Goal: Information Seeking & Learning: Understand process/instructions

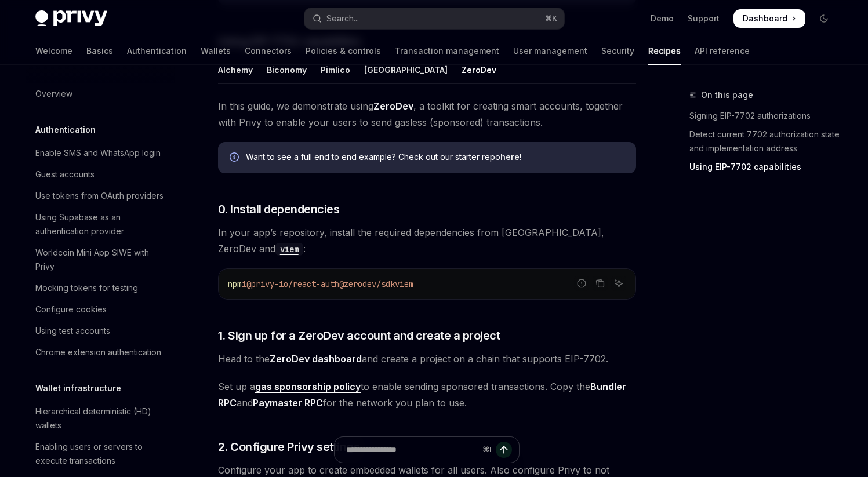
scroll to position [1050, 0]
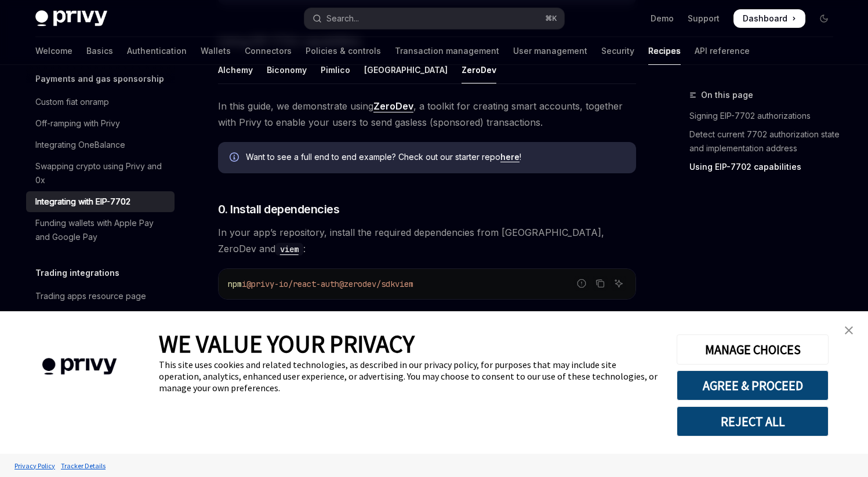
click at [856, 332] on link "close banner" at bounding box center [848, 330] width 23 height 23
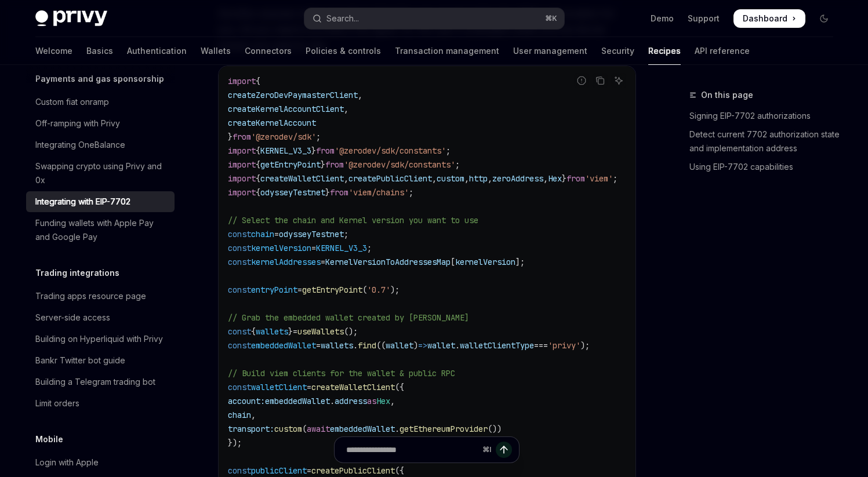
scroll to position [1850, 0]
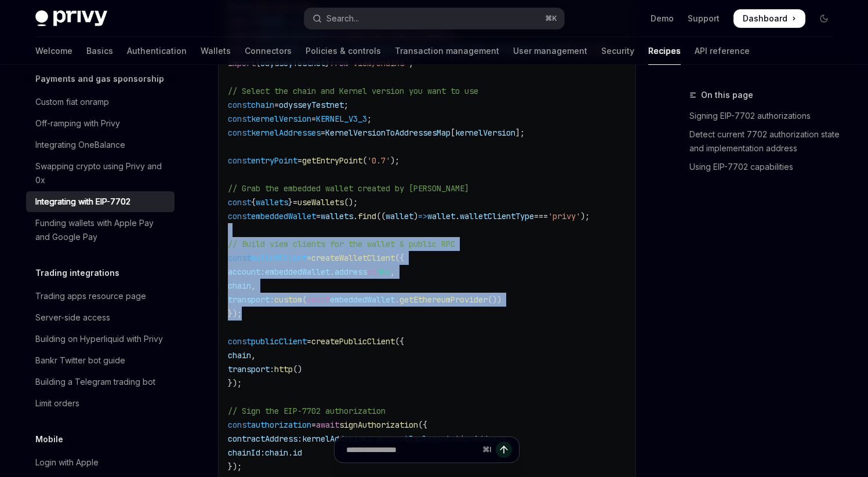
drag, startPoint x: 288, startPoint y: 233, endPoint x: 309, endPoint y: 317, distance: 86.1
click at [309, 317] on code "import { createZeroDevPaymasterClient , createKernelAccountClient , createKerne…" at bounding box center [436, 265] width 417 height 640
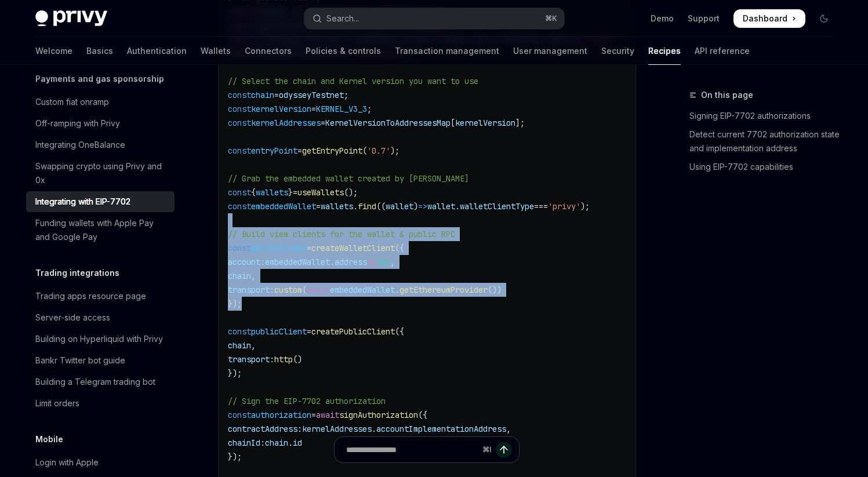
scroll to position [1853, 0]
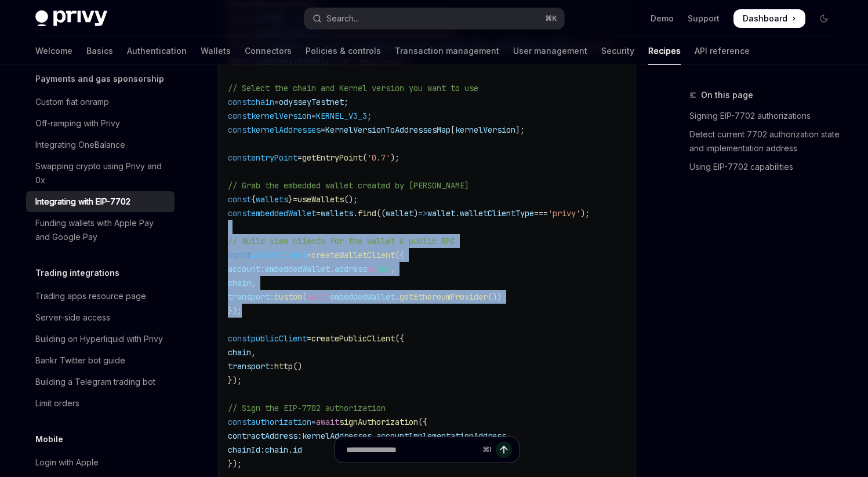
click at [281, 274] on span "embeddedWallet" at bounding box center [297, 269] width 65 height 10
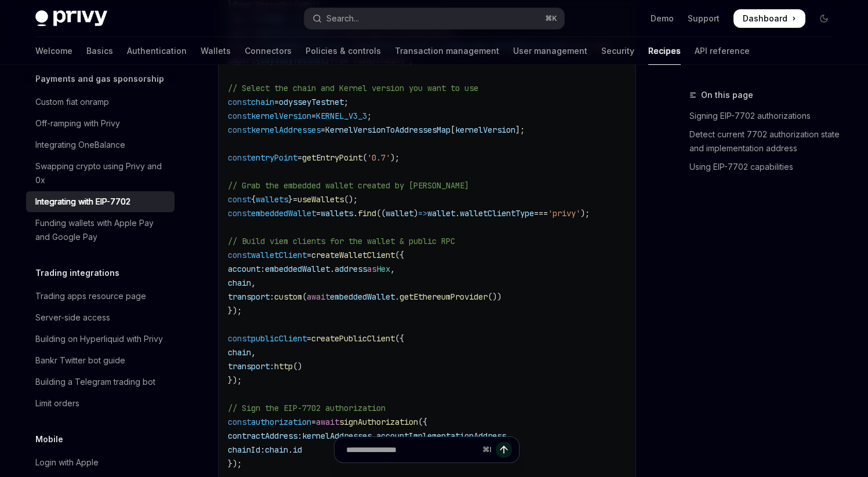
click at [358, 274] on span "address" at bounding box center [351, 269] width 32 height 10
click at [330, 274] on span "embeddedWallet" at bounding box center [297, 269] width 65 height 10
click at [289, 274] on span "embeddedWallet" at bounding box center [297, 269] width 65 height 10
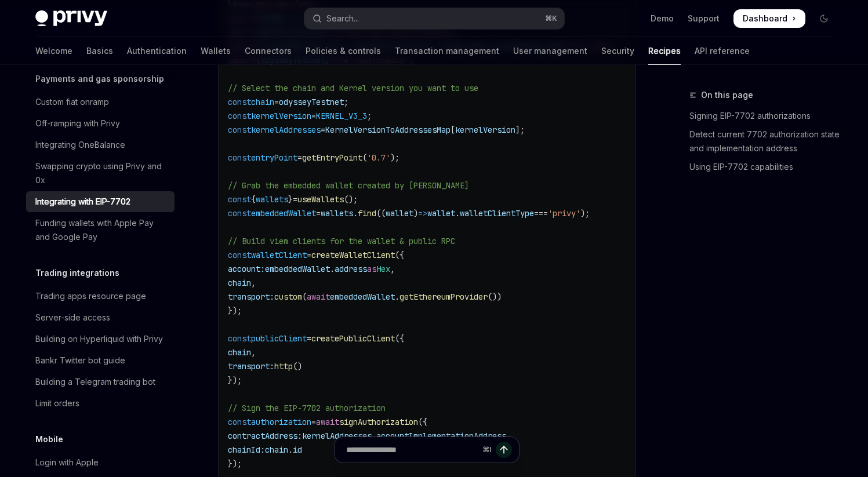
click at [371, 285] on code "import { createZeroDevPaymasterClient , createKernelAccountClient , createKerne…" at bounding box center [436, 262] width 417 height 640
click at [367, 274] on span "address" at bounding box center [351, 269] width 32 height 10
drag, startPoint x: 387, startPoint y: 275, endPoint x: 294, endPoint y: 275, distance: 92.8
click at [294, 274] on span "account: embeddedWallet . address as Hex ," at bounding box center [311, 269] width 167 height 10
click at [352, 302] on span "embeddedWallet" at bounding box center [362, 297] width 65 height 10
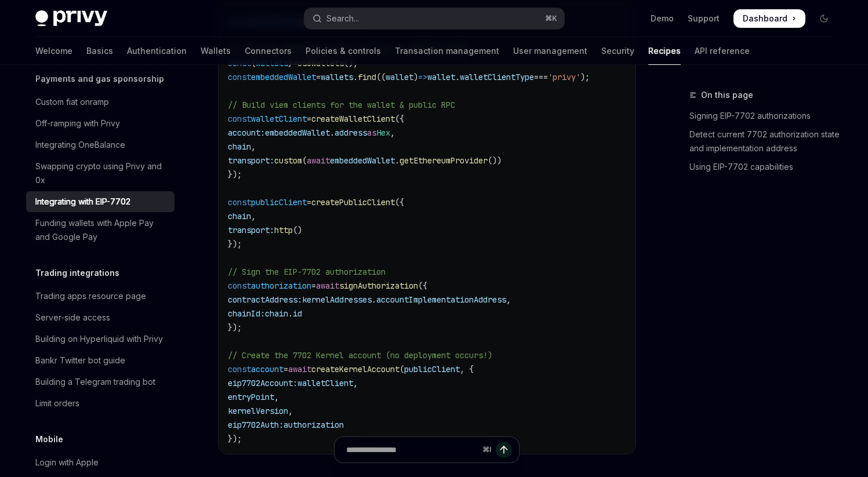
scroll to position [2005, 0]
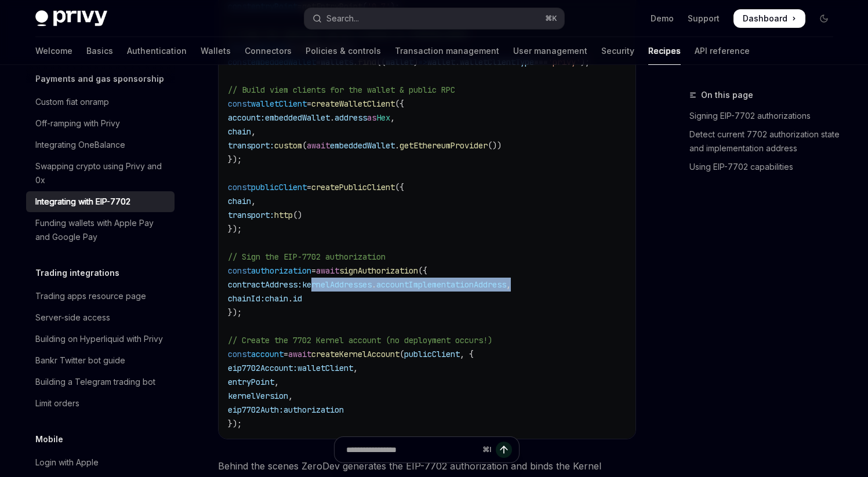
drag, startPoint x: 324, startPoint y: 289, endPoint x: 551, endPoint y: 289, distance: 227.9
click at [551, 289] on code "import { createZeroDevPaymasterClient , createKernelAccountClient , createKerne…" at bounding box center [436, 111] width 417 height 640
click at [440, 290] on span "accountImplementationAddress" at bounding box center [441, 284] width 130 height 10
click at [448, 288] on span "accountImplementationAddress" at bounding box center [441, 284] width 130 height 10
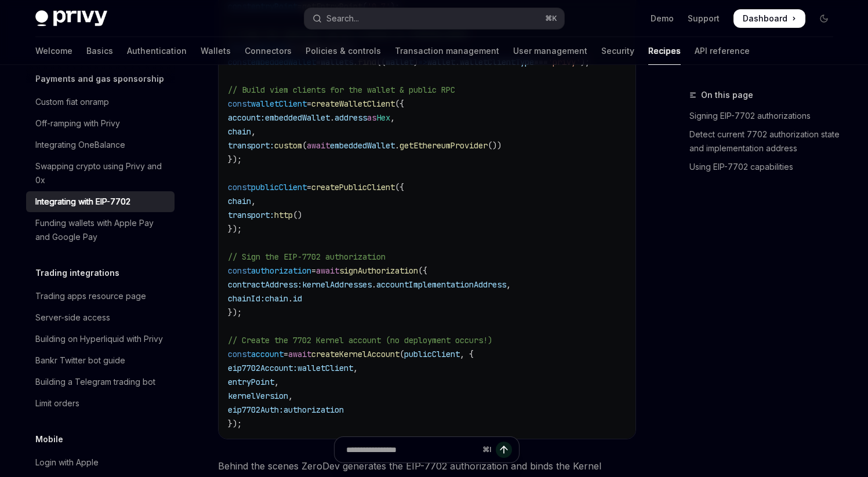
click at [372, 287] on span "kernelAddresses" at bounding box center [337, 284] width 70 height 10
drag, startPoint x: 372, startPoint y: 287, endPoint x: 327, endPoint y: 291, distance: 44.8
click at [372, 287] on span "kernelAddresses" at bounding box center [337, 284] width 70 height 10
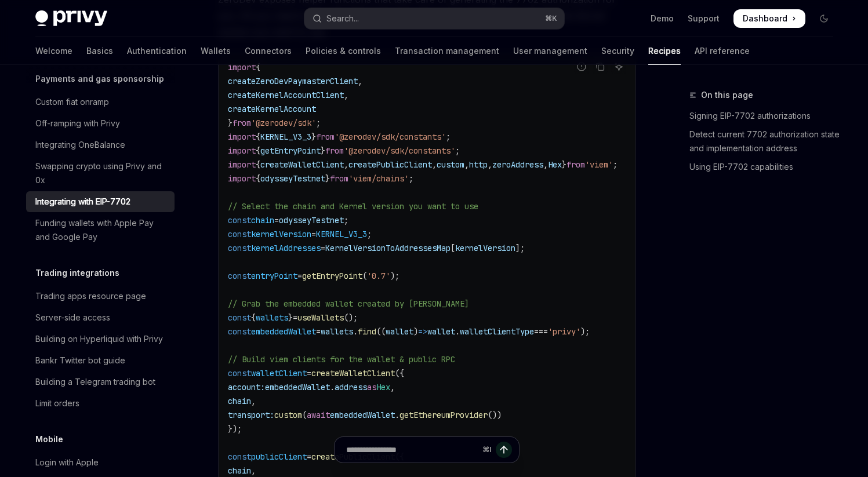
scroll to position [1694, 0]
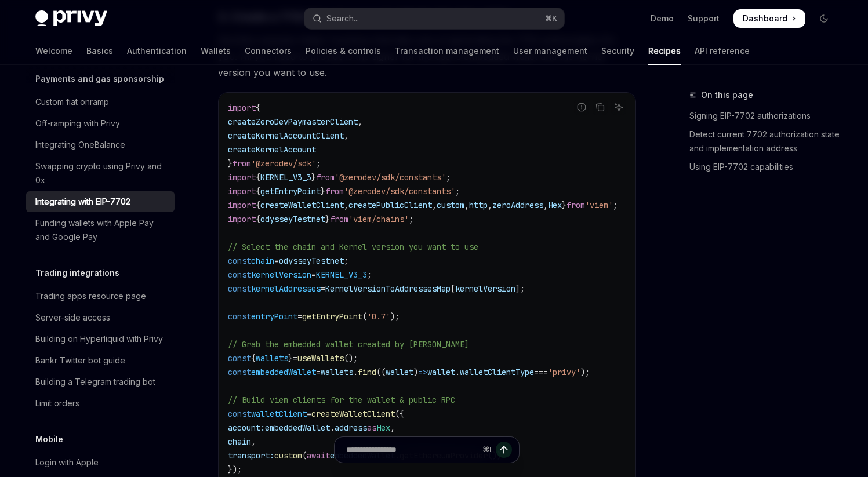
click at [279, 169] on span "'@zerodev/sdk'" at bounding box center [283, 163] width 65 height 10
click at [268, 141] on span "createKernelAccountClient" at bounding box center [286, 135] width 116 height 10
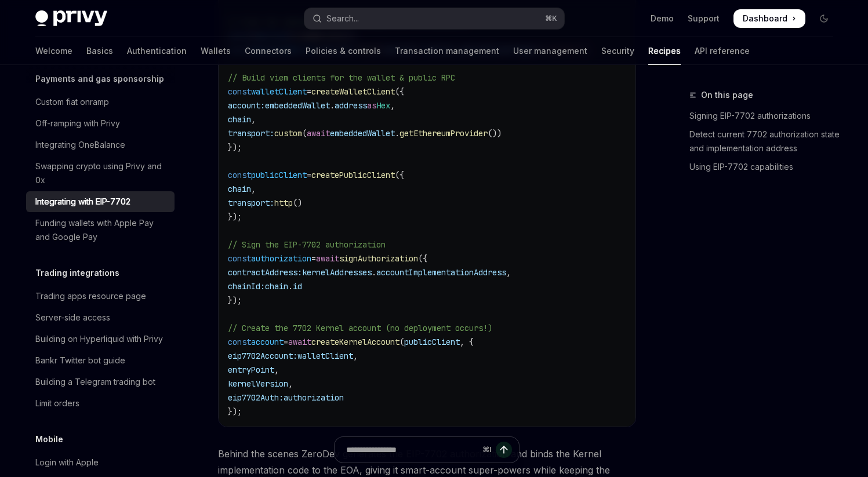
scroll to position [2031, 0]
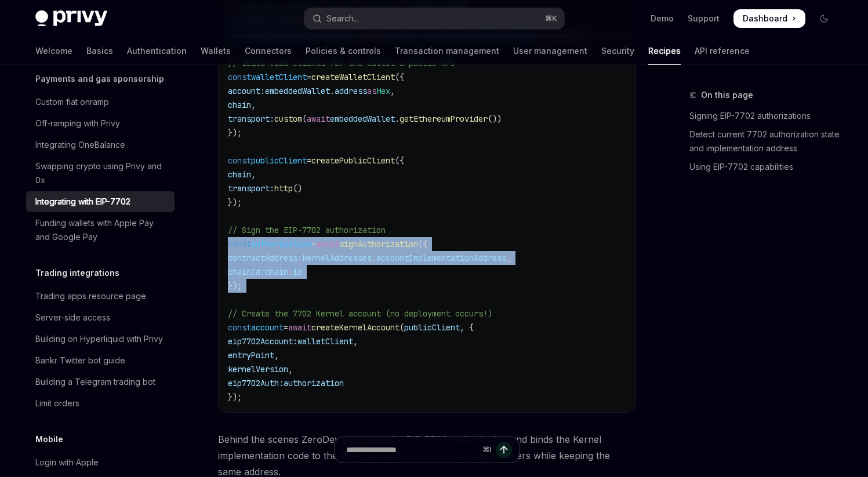
drag, startPoint x: 270, startPoint y: 297, endPoint x: 226, endPoint y: 248, distance: 65.7
click at [226, 248] on div "import { createZeroDevPaymasterClient , createKernelAccountClient , createKerne…" at bounding box center [427, 84] width 417 height 656
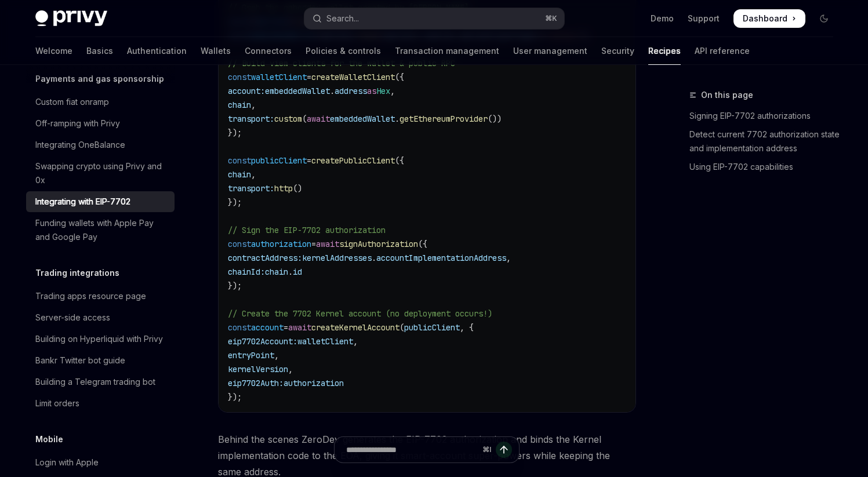
click at [286, 249] on span "authorization" at bounding box center [281, 244] width 60 height 10
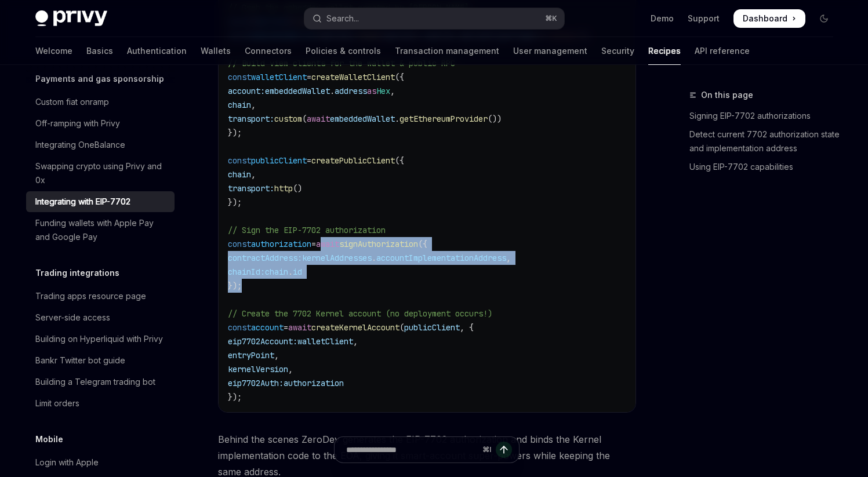
drag, startPoint x: 333, startPoint y: 250, endPoint x: 335, endPoint y: 290, distance: 40.0
click at [335, 290] on code "import { createZeroDevPaymasterClient , createKernelAccountClient , createKerne…" at bounding box center [436, 84] width 417 height 640
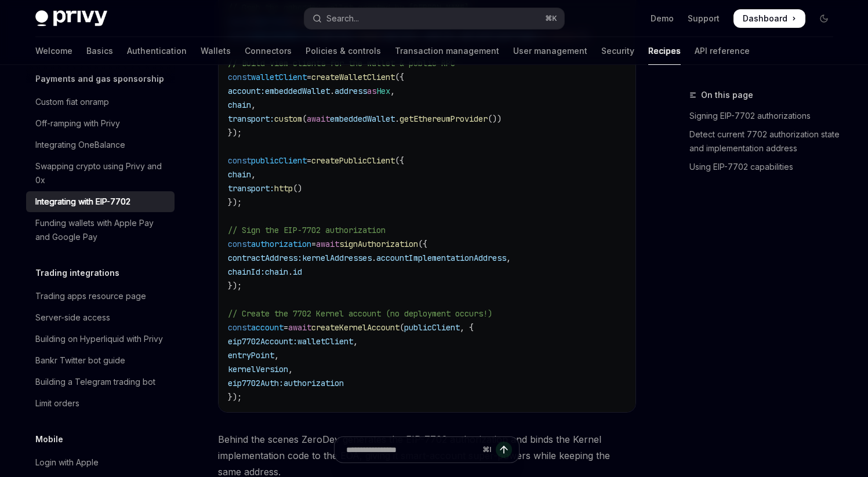
click at [382, 333] on span "createKernelAccount" at bounding box center [355, 327] width 88 height 10
click at [308, 333] on span "await" at bounding box center [299, 327] width 23 height 10
drag, startPoint x: 290, startPoint y: 321, endPoint x: 426, endPoint y: 324, distance: 135.7
click at [426, 324] on code "import { createZeroDevPaymasterClient , createKernelAccountClient , createKerne…" at bounding box center [436, 84] width 417 height 640
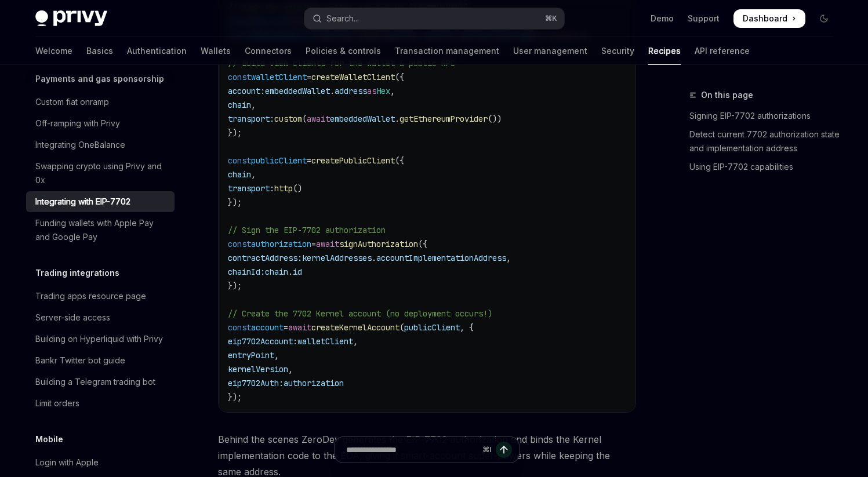
click at [345, 340] on span "walletClient" at bounding box center [325, 341] width 56 height 10
drag, startPoint x: 308, startPoint y: 332, endPoint x: 315, endPoint y: 402, distance: 70.0
click at [317, 401] on code "import { createZeroDevPaymasterClient , createKernelAccountClient , createKerne…" at bounding box center [436, 84] width 417 height 640
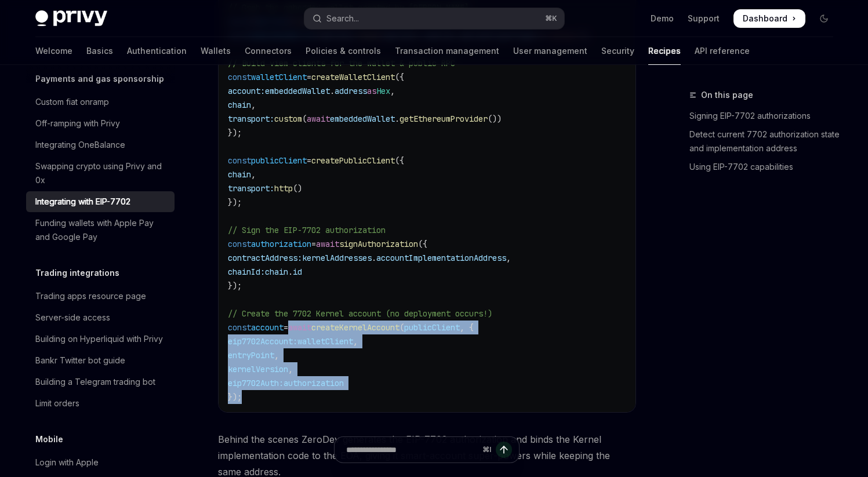
drag, startPoint x: 301, startPoint y: 405, endPoint x: 303, endPoint y: 332, distance: 73.1
click at [303, 332] on code "import { createZeroDevPaymasterClient , createKernelAccountClient , createKerne…" at bounding box center [436, 84] width 417 height 640
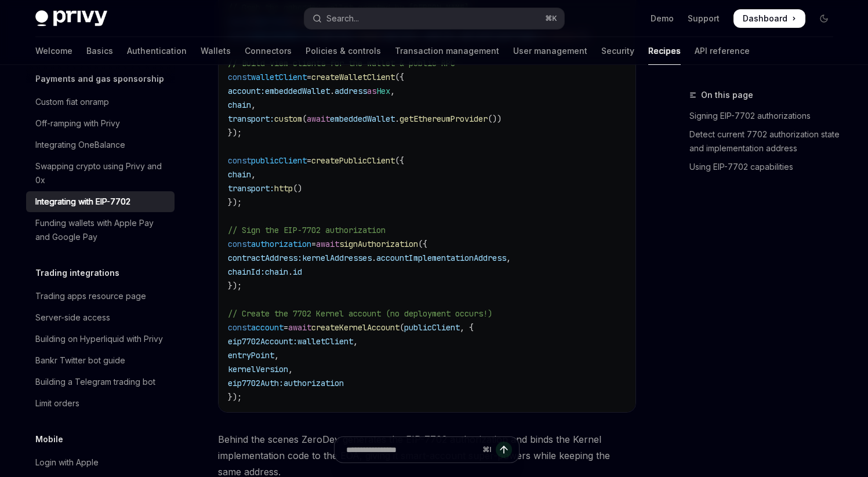
click at [263, 331] on span "account" at bounding box center [267, 327] width 32 height 10
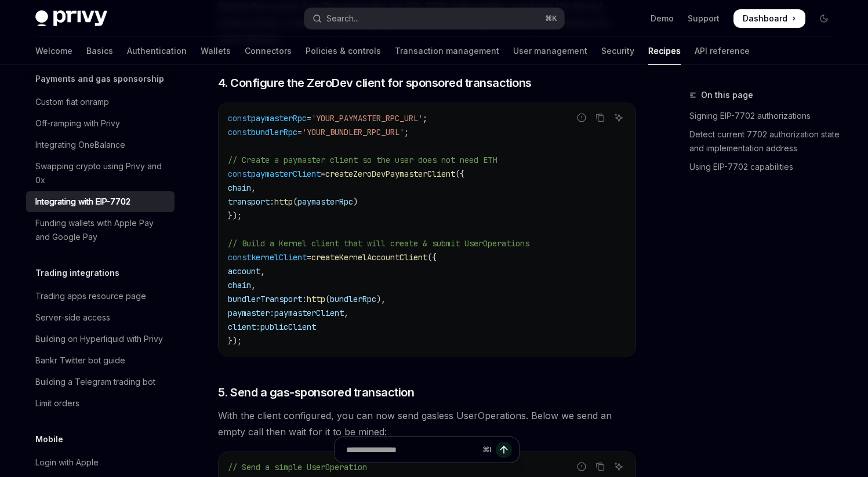
scroll to position [2491, 0]
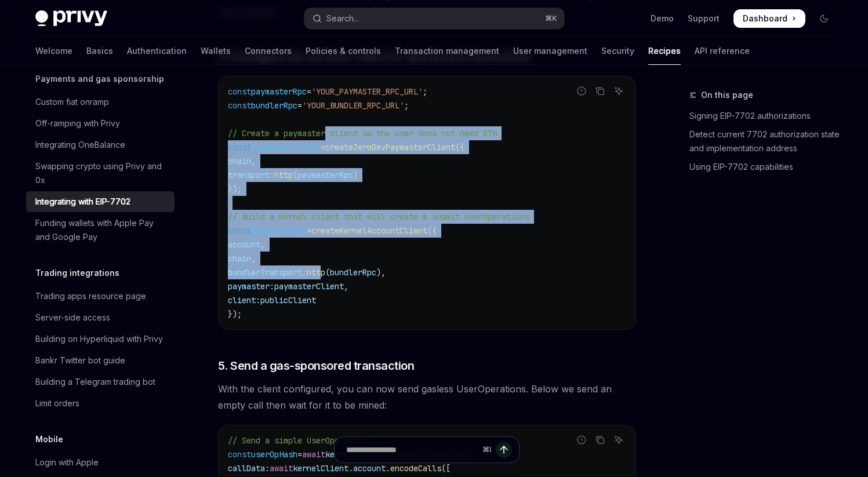
drag, startPoint x: 331, startPoint y: 142, endPoint x: 340, endPoint y: 309, distance: 167.2
click at [333, 289] on code "const paymasterRpc = 'YOUR_PAYMASTER_RPC_URL' ; const bundlerRpc = 'YOUR_BUNDLE…" at bounding box center [427, 203] width 398 height 237
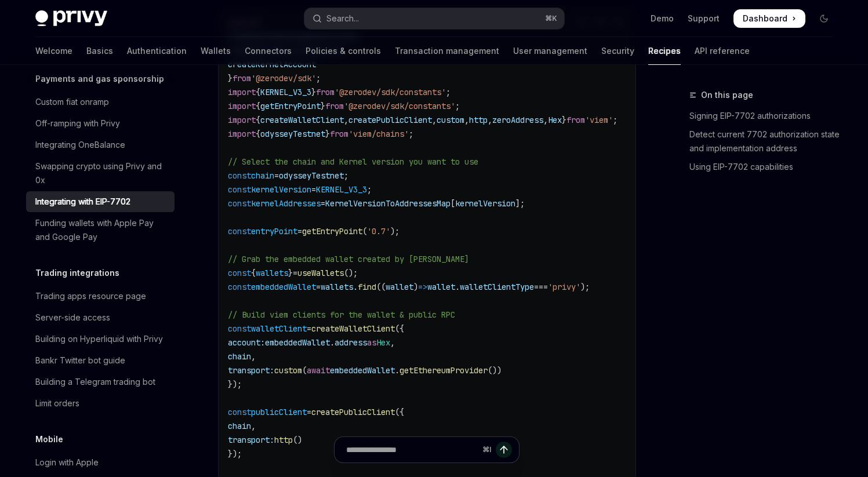
scroll to position [1578, 0]
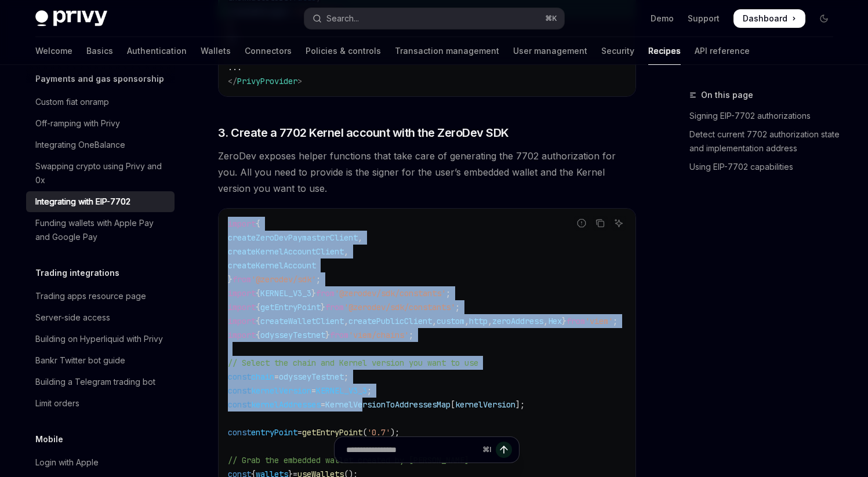
drag, startPoint x: 228, startPoint y: 230, endPoint x: 377, endPoint y: 405, distance: 229.9
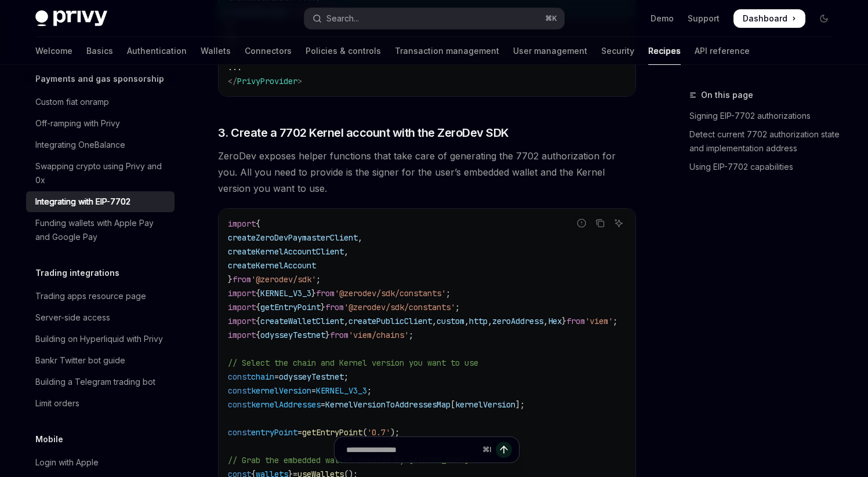
click at [324, 131] on span "3. Create a 7702 Kernel account with the ZeroDev SDK" at bounding box center [363, 133] width 291 height 16
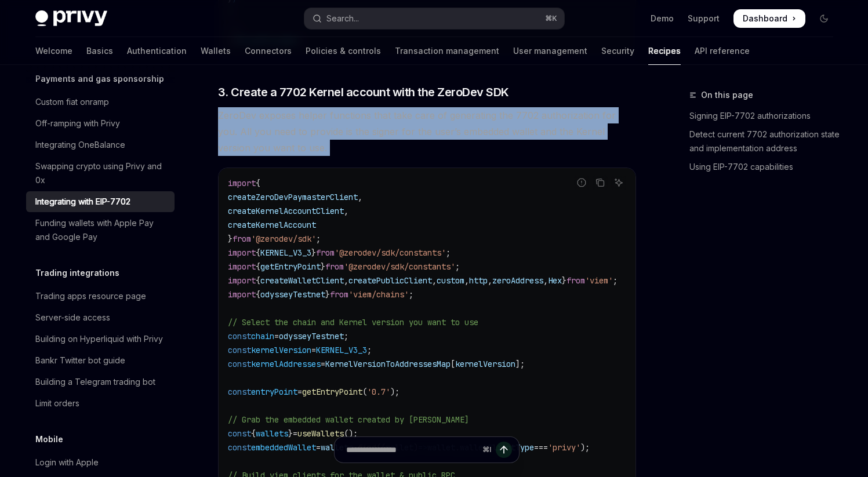
click at [324, 131] on span "ZeroDev exposes helper functions that take care of generating the 7702 authoriz…" at bounding box center [427, 131] width 418 height 49
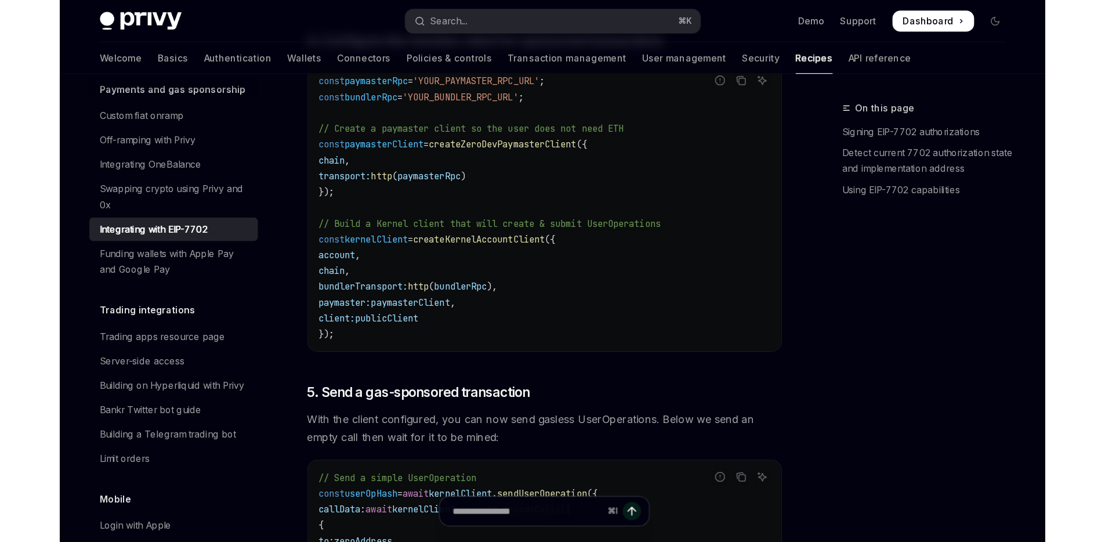
scroll to position [2352, 0]
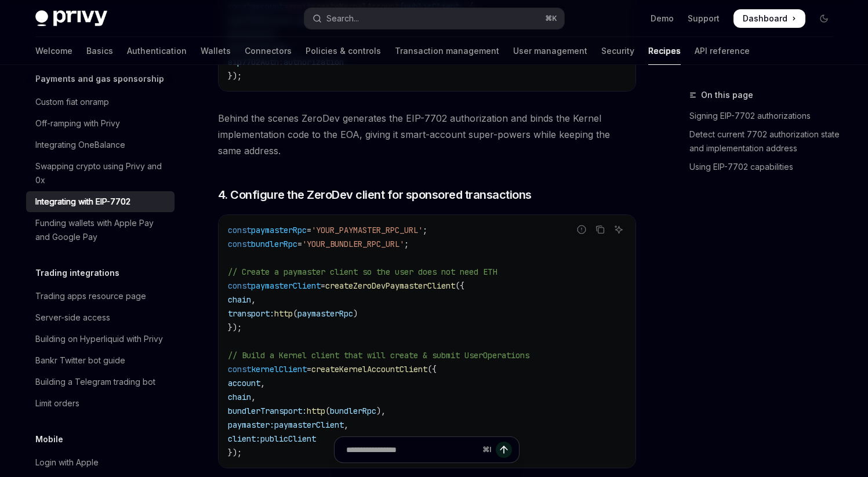
type textarea "*"
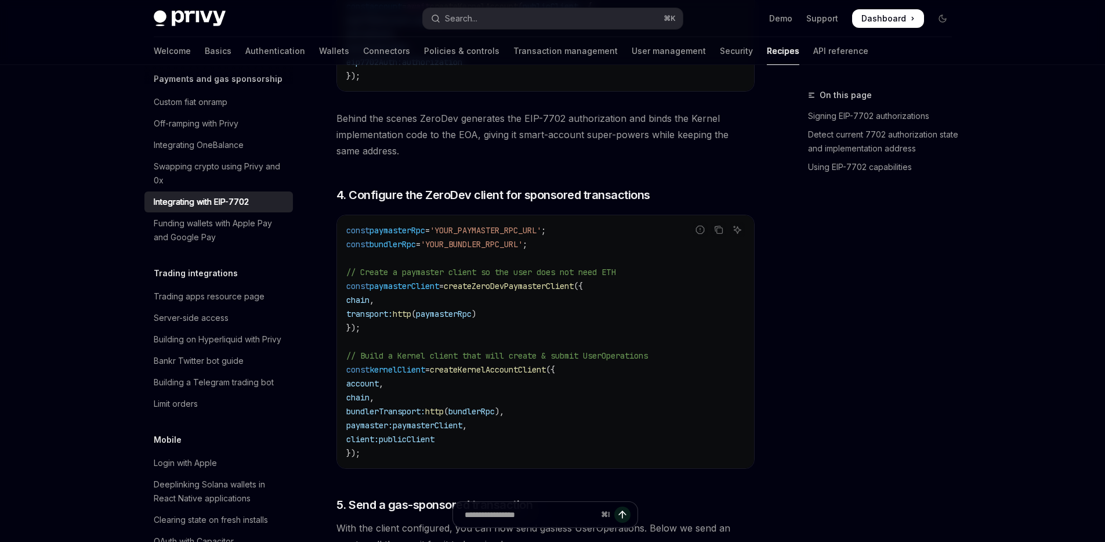
scroll to position [1051, 0]
